Goal: Navigation & Orientation: Find specific page/section

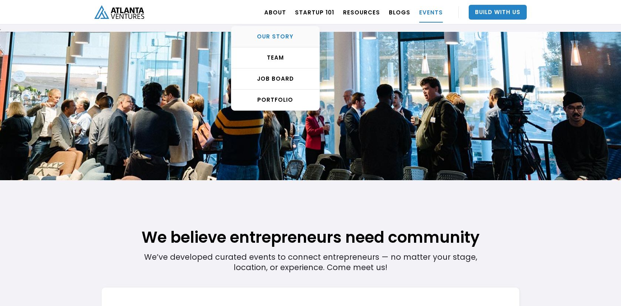
click at [279, 40] on div "OUR STORY" at bounding box center [275, 36] width 88 height 7
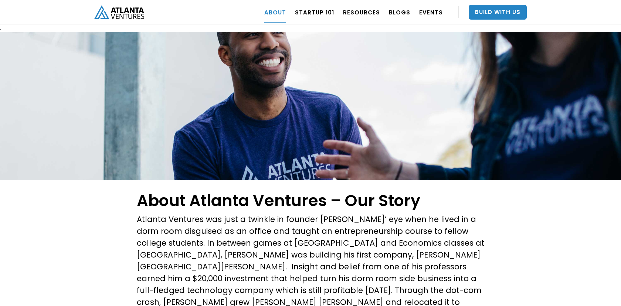
click at [135, 4] on link "home" at bounding box center [119, 12] width 50 height 24
